Goal: Transaction & Acquisition: Purchase product/service

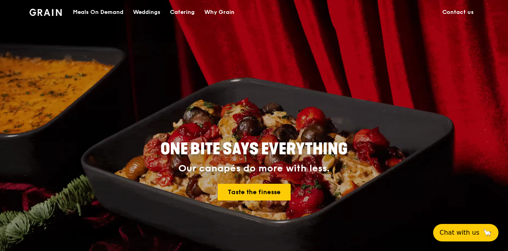
click at [100, 14] on div "Meals On Demand" at bounding box center [98, 12] width 51 height 24
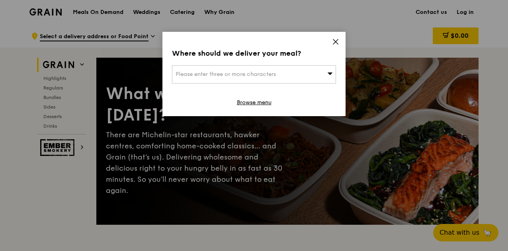
click at [334, 42] on icon at bounding box center [335, 41] width 7 height 7
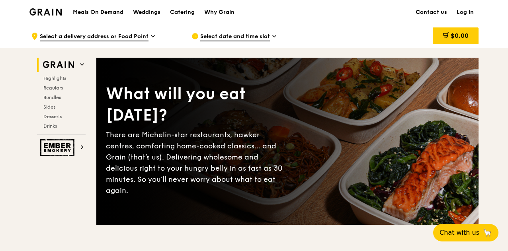
click at [464, 14] on link "Log in" at bounding box center [465, 12] width 27 height 24
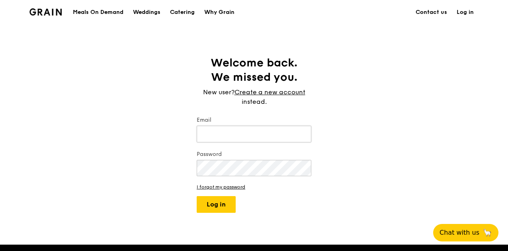
click at [279, 129] on input "Email" at bounding box center [254, 134] width 115 height 17
type input "[EMAIL_ADDRESS][DOMAIN_NAME]"
click at [197, 196] on button "Log in" at bounding box center [216, 204] width 39 height 17
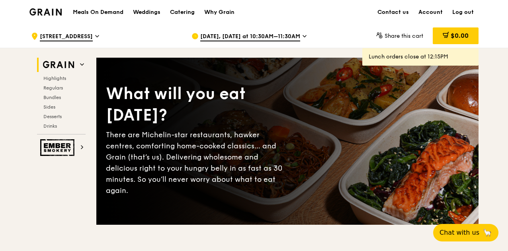
click at [266, 37] on span "[DATE], [DATE] at 10:30AM–11:30AM" at bounding box center [250, 37] width 100 height 9
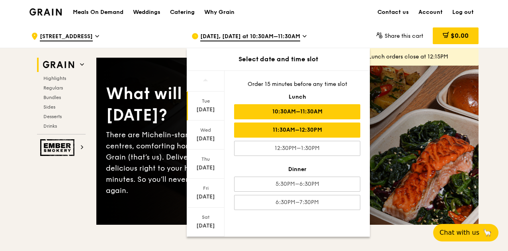
click at [284, 129] on div "11:30AM–12:30PM" at bounding box center [297, 130] width 126 height 15
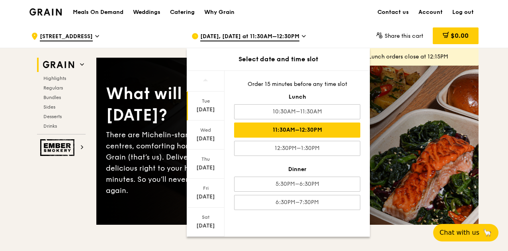
click at [292, 127] on div "11:30AM–12:30PM" at bounding box center [297, 130] width 126 height 15
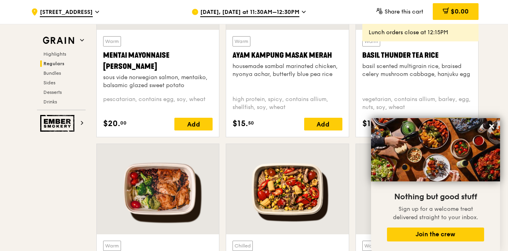
scroll to position [717, 0]
